Goal: Navigation & Orientation: Find specific page/section

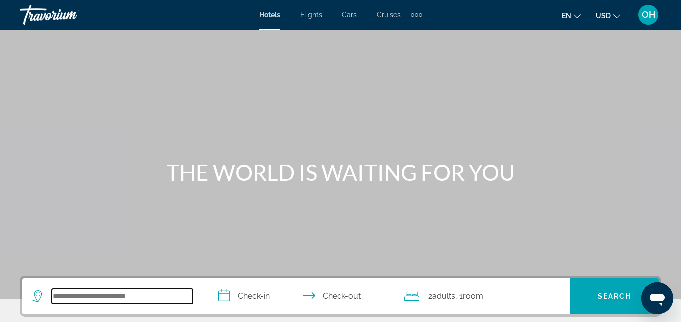
click at [62, 303] on input "Search widget" at bounding box center [122, 296] width 141 height 15
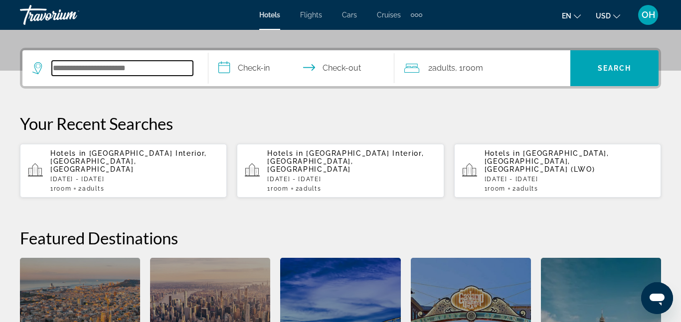
scroll to position [244, 0]
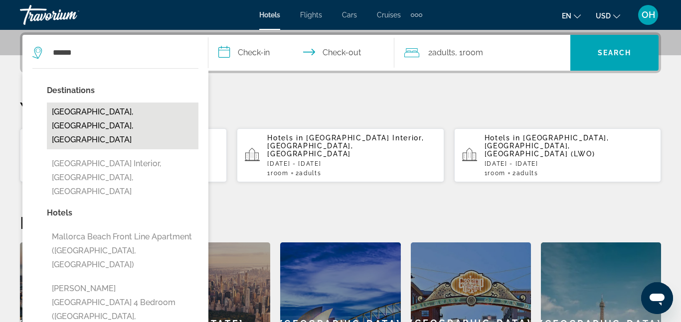
click at [115, 109] on button "Mallorca Island, Balearic Islands, Spain" at bounding box center [123, 126] width 152 height 47
type input "**********"
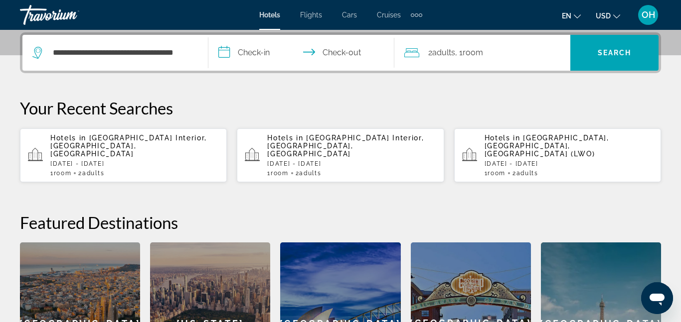
click at [337, 150] on div "Hotels in Mallorca Interior, Mallorca Island, Spain Sat, 27 Sep - Sat, 04 Oct 1…" at bounding box center [351, 155] width 168 height 43
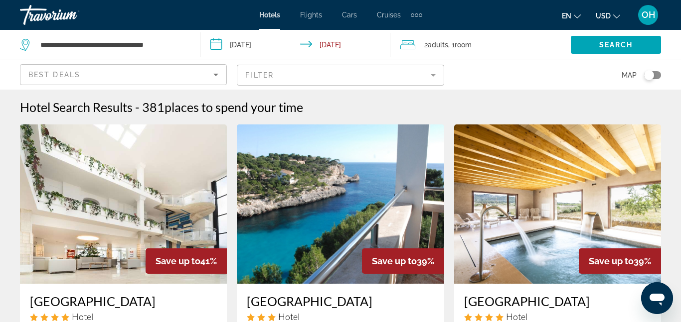
click at [650, 18] on span "OH" at bounding box center [647, 15] width 13 height 10
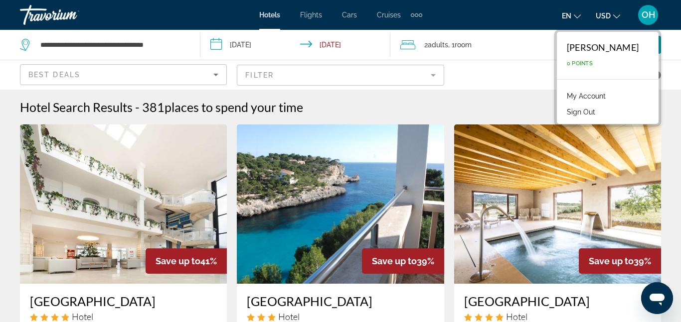
click at [562, 92] on link "My Account" at bounding box center [586, 96] width 49 height 13
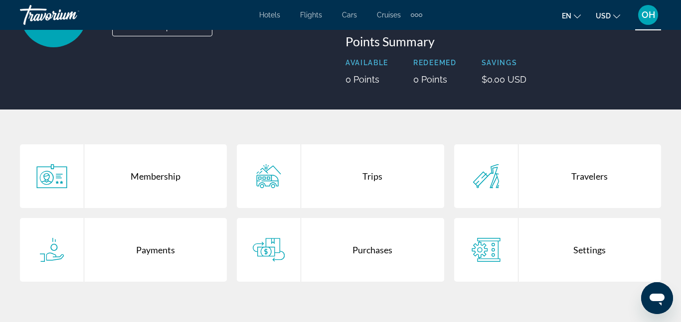
scroll to position [120, 0]
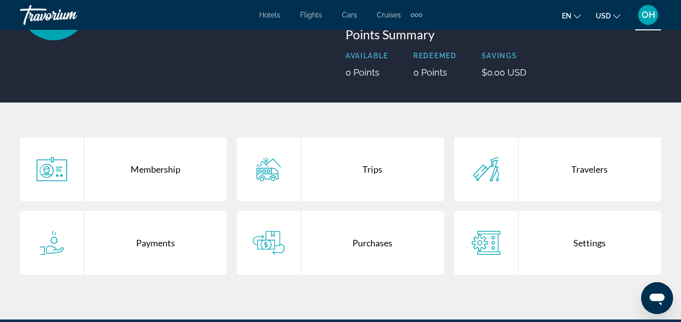
click at [355, 159] on div "Trips" at bounding box center [372, 170] width 143 height 64
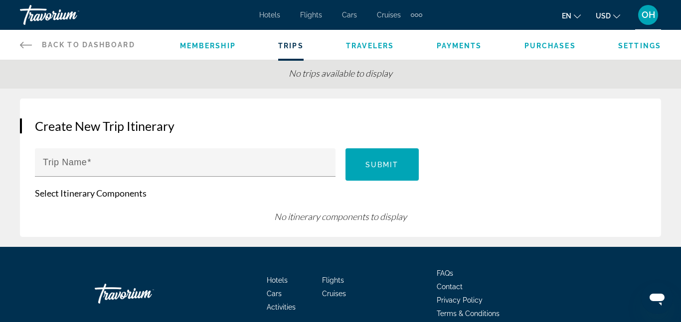
scroll to position [49, 0]
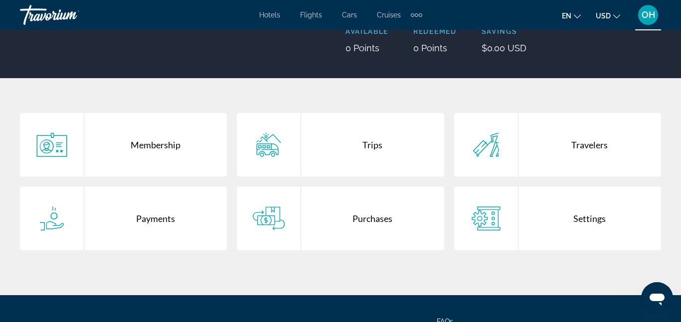
scroll to position [147, 0]
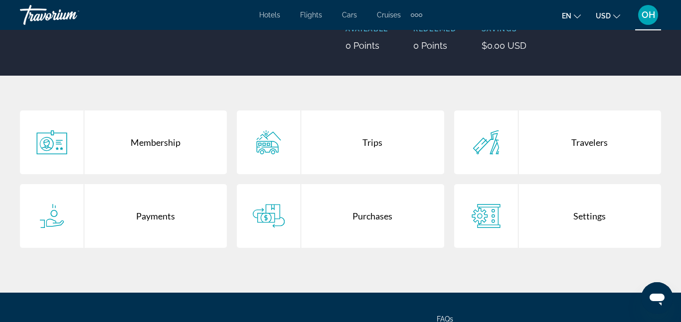
click at [135, 136] on div "Membership" at bounding box center [155, 143] width 143 height 64
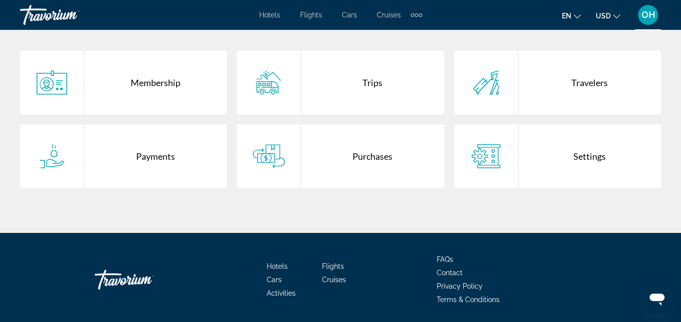
scroll to position [207, 0]
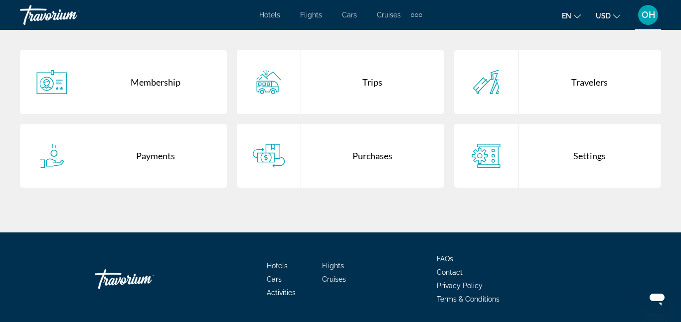
click at [581, 93] on div "Travelers" at bounding box center [589, 82] width 143 height 64
